Goal: Find specific page/section: Find specific page/section

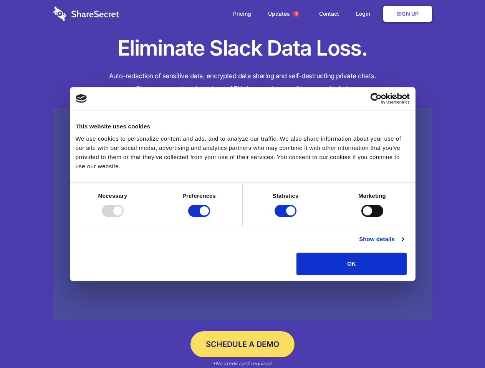
click at [124, 217] on div at bounding box center [113, 211] width 22 height 12
click at [210, 217] on input "Preferences" at bounding box center [199, 211] width 22 height 12
checkbox input "false"
click at [286, 217] on input "Statistics" at bounding box center [285, 211] width 22 height 12
checkbox input "false"
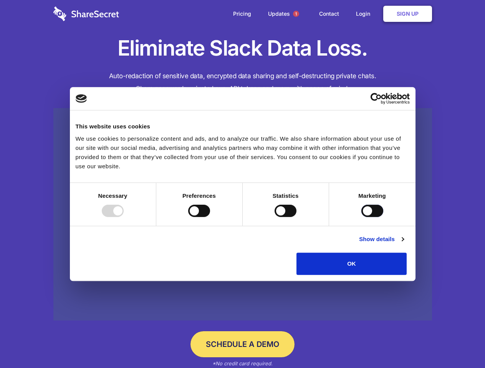
click at [361, 217] on input "Marketing" at bounding box center [372, 211] width 22 height 12
checkbox input "true"
click at [403, 244] on link "Show details" at bounding box center [381, 239] width 45 height 9
click at [0, 0] on div "Statistic cookies help website owners to understand how visitors interact with …" at bounding box center [0, 0] width 0 height 0
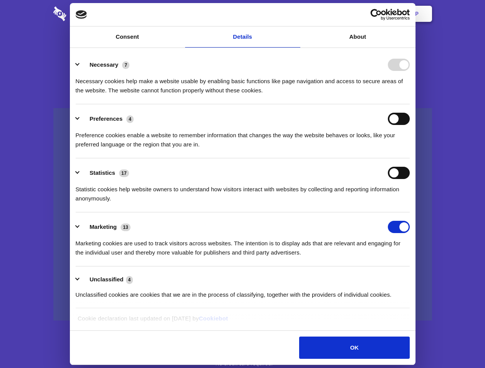
click at [296, 14] on span "1" at bounding box center [296, 14] width 6 height 6
